Goal: Transaction & Acquisition: Purchase product/service

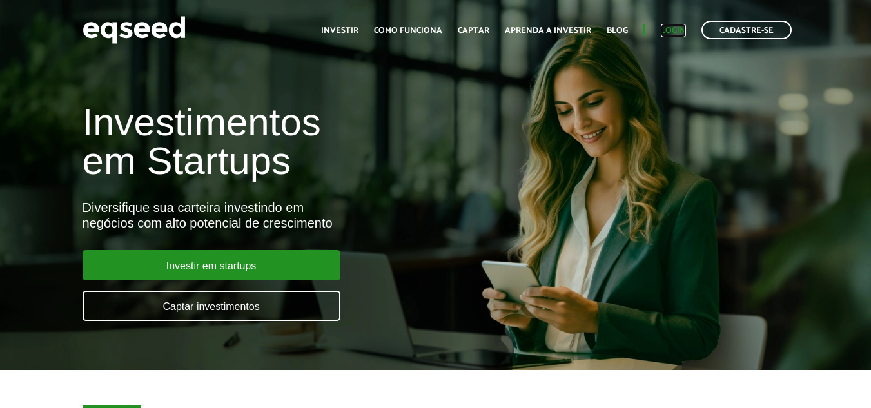
click at [674, 29] on link "Login" at bounding box center [673, 30] width 25 height 8
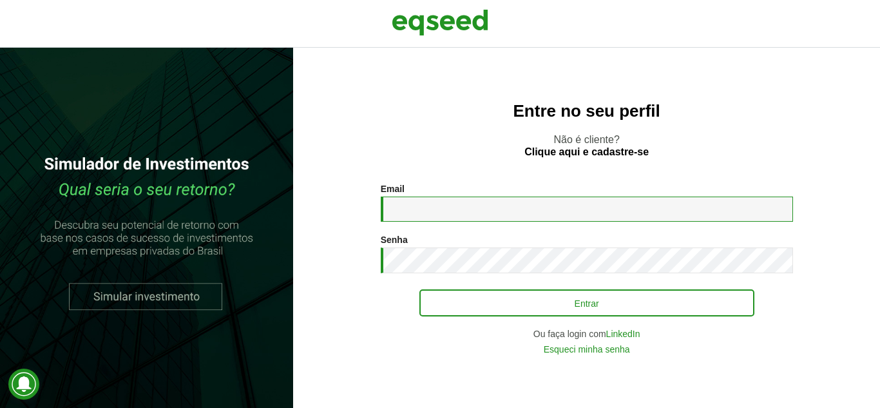
type input "**********"
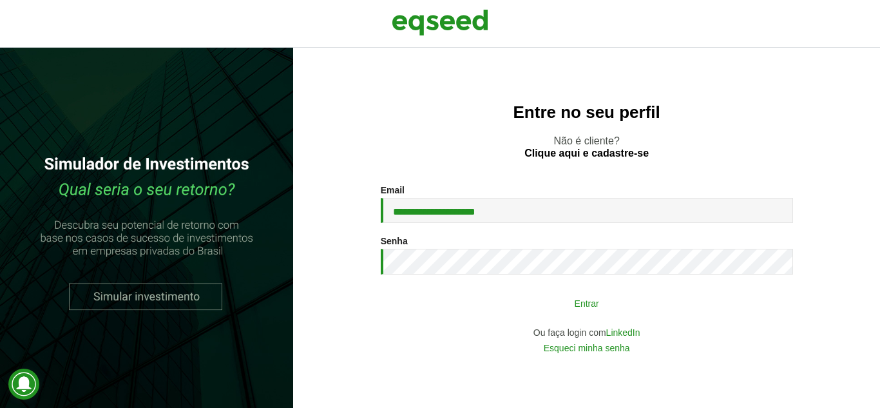
click at [516, 300] on button "Entrar" at bounding box center [587, 303] width 335 height 24
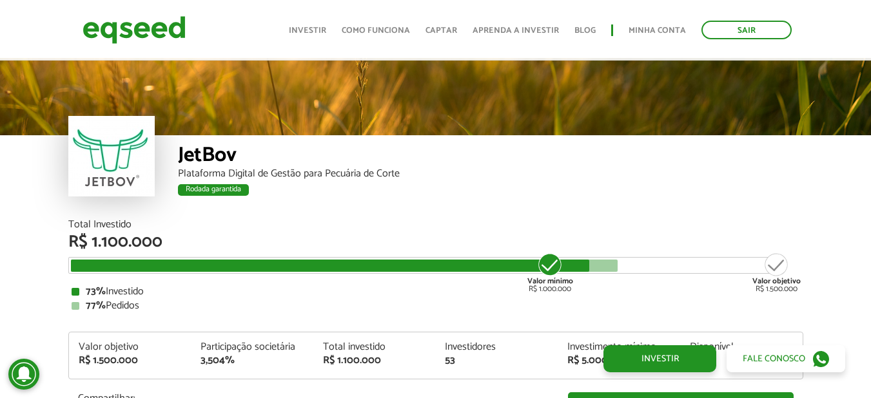
scroll to position [1326, 0]
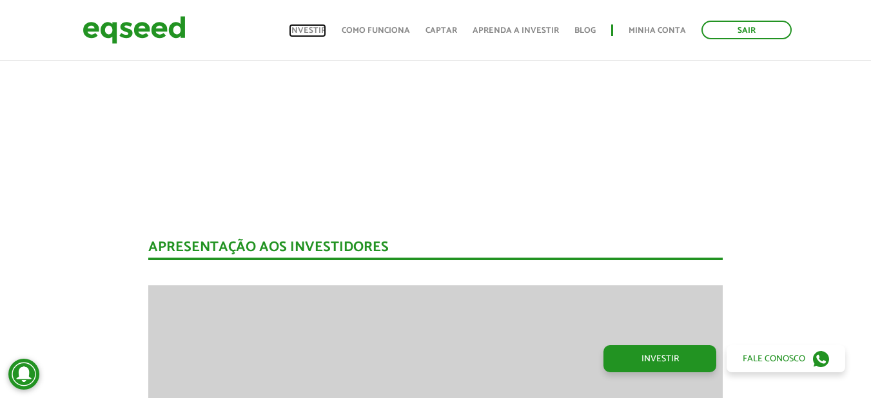
click at [322, 26] on link "Investir" at bounding box center [307, 30] width 37 height 8
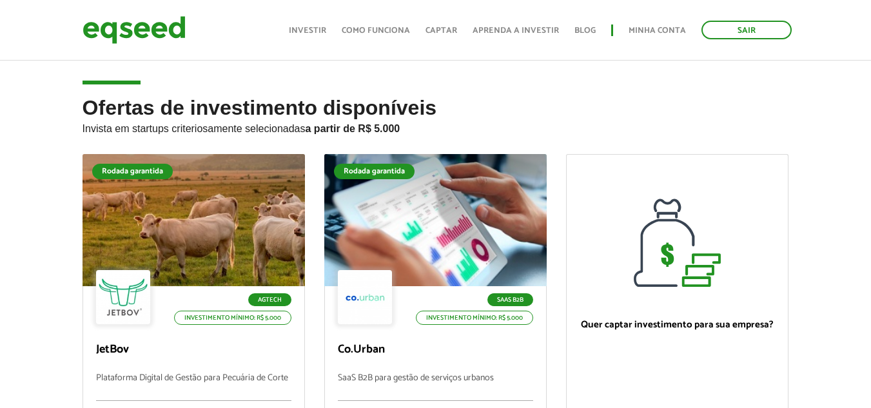
scroll to position [129, 0]
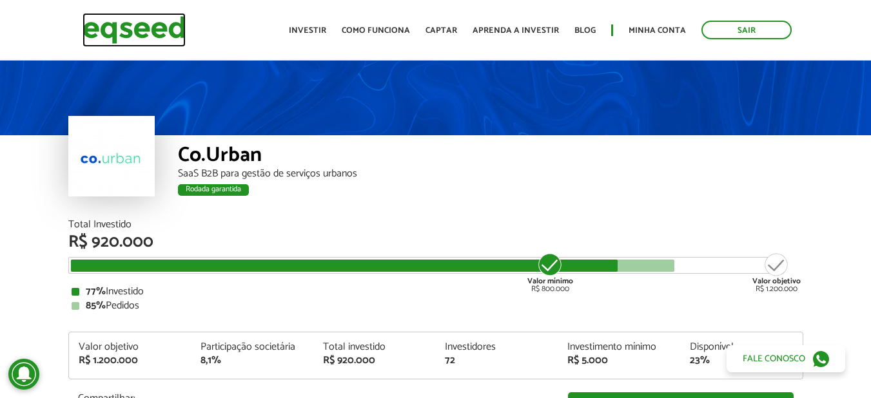
click at [119, 26] on img at bounding box center [134, 30] width 103 height 34
